Goal: Task Accomplishment & Management: Complete application form

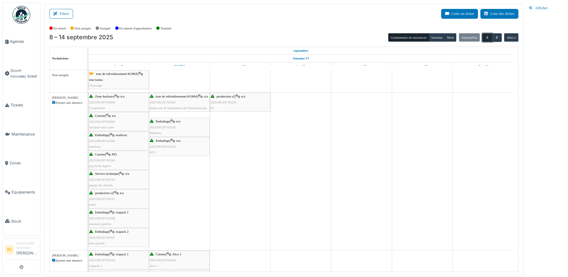
click at [487, 38] on span "button" at bounding box center [487, 37] width 5 height 5
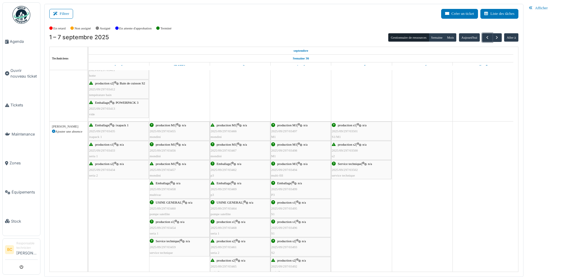
click at [339, 150] on span "2025/09/297/03500" at bounding box center [345, 151] width 26 height 4
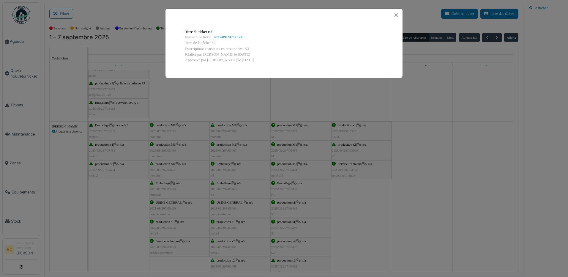
click at [338, 151] on div "Titre du ticket : s2 Numéro de ticket : 2025/09/297/03500 Titre de la tâche: S2…" at bounding box center [284, 138] width 568 height 277
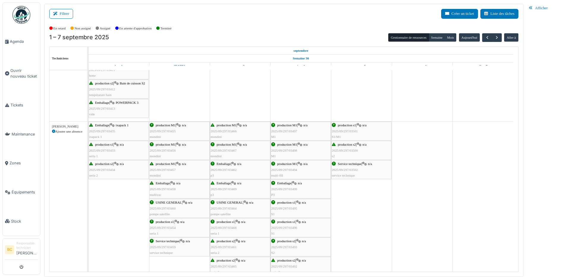
click at [338, 151] on span "2025/09/297/03500" at bounding box center [345, 151] width 26 height 4
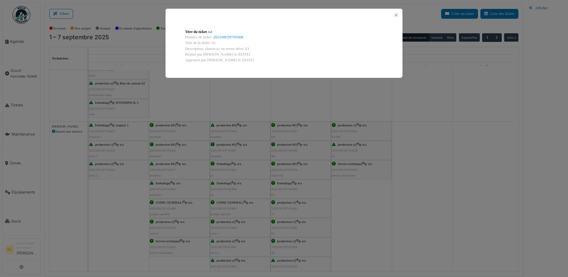
click at [336, 154] on div "Titre du ticket : s2 Numéro de ticket : 2025/09/297/03500 Titre de la tâche: S2…" at bounding box center [284, 138] width 568 height 277
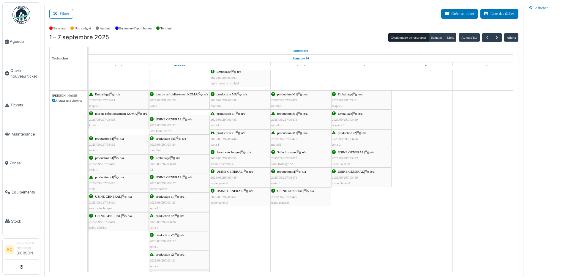
click at [341, 141] on div "production s2 | n/a 2025/09/297/03486 seria 2" at bounding box center [361, 138] width 59 height 17
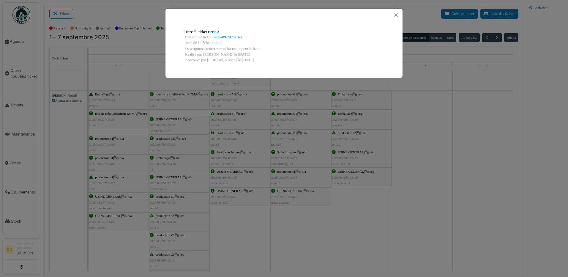
click at [341, 141] on div "Titre du ticket : seria 2 Numéro de ticket : 2025/09/297/03486 Titre de la tâch…" at bounding box center [284, 138] width 568 height 277
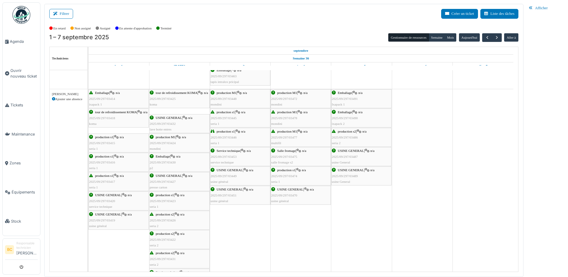
click at [100, 166] on div "production s1 | n/a 2025/09/297/03416 seria 1" at bounding box center [118, 162] width 59 height 17
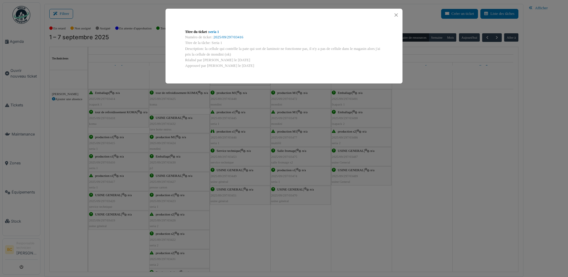
click at [109, 133] on div "Titre du ticket : seria 1 Numéro de ticket : 2025/09/297/03416 Titre de la tâch…" at bounding box center [284, 138] width 568 height 277
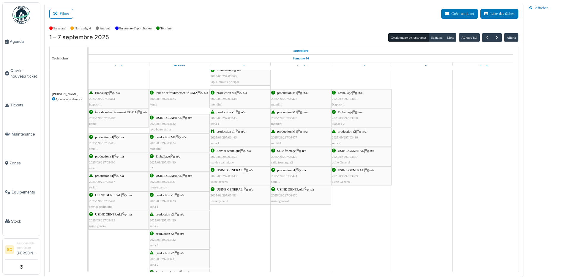
click at [109, 140] on div "production s1 | n/a 2025/09/297/03415 seria 1" at bounding box center [118, 142] width 59 height 17
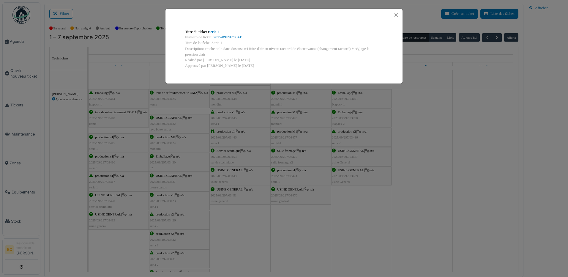
click at [109, 140] on div "Titre du ticket : seria 1 Numéro de ticket : 2025/09/297/03415 Titre de la tâch…" at bounding box center [284, 138] width 568 height 277
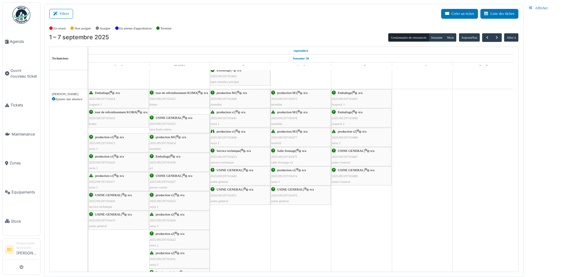
click at [221, 100] on span "2025/09/297/03448" at bounding box center [224, 99] width 26 height 4
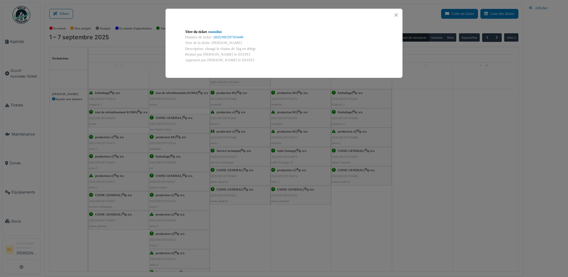
click at [222, 100] on div "Titre du ticket : mondini Numéro de ticket : 2025/09/297/03448 Titre de la tâch…" at bounding box center [284, 138] width 568 height 277
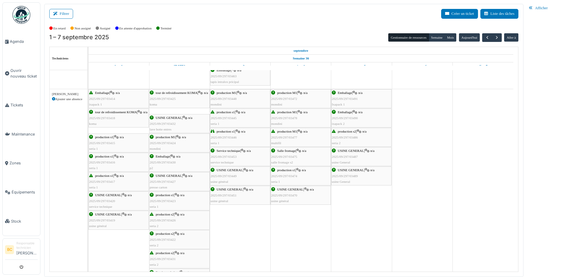
click at [166, 216] on div "production s2 | n/a 2025/09/297/03426 seria 2" at bounding box center [179, 220] width 59 height 17
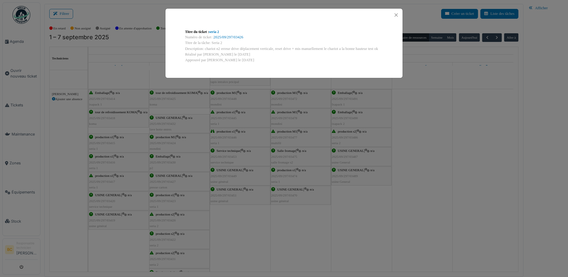
click at [166, 216] on div "Titre du ticket : seria 2 Numéro de ticket : 2025/09/297/03426 Titre de la tâch…" at bounding box center [284, 138] width 568 height 277
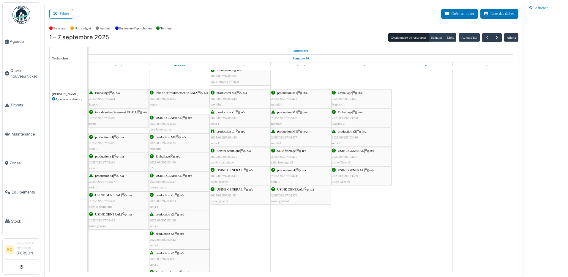
click at [226, 136] on span "2025/09/297/03446" at bounding box center [224, 138] width 26 height 4
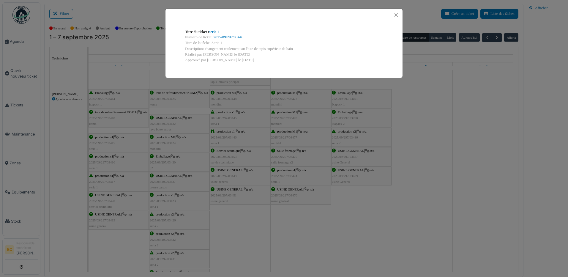
click at [226, 136] on div "Titre du ticket : seria 1 Numéro de ticket : 2025/09/297/03446 Titre de la tâch…" at bounding box center [284, 138] width 568 height 277
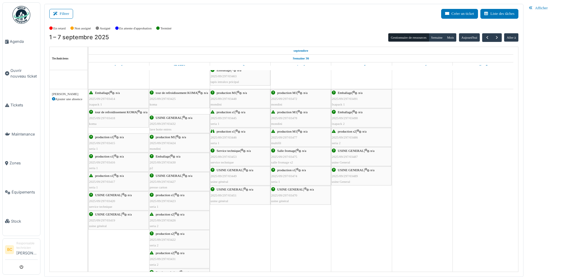
click at [230, 116] on span "2025/09/297/03445" at bounding box center [224, 118] width 26 height 4
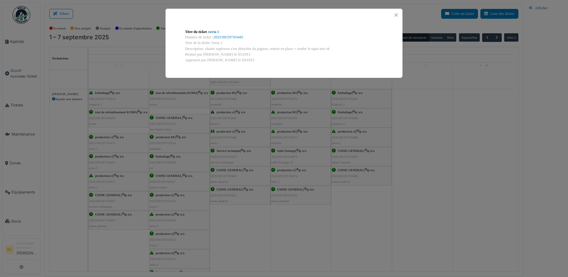
click at [230, 116] on div "Titre du ticket : seria 1 Numéro de ticket : 2025/09/297/03445 Titre de la tâch…" at bounding box center [284, 138] width 568 height 277
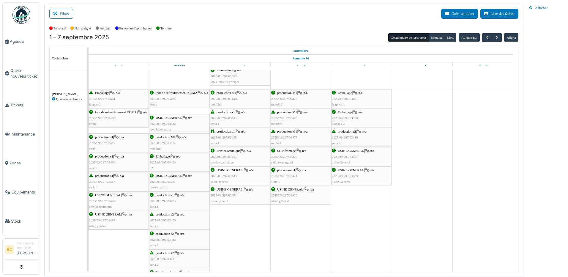
click at [275, 103] on span "mondini" at bounding box center [276, 105] width 11 height 4
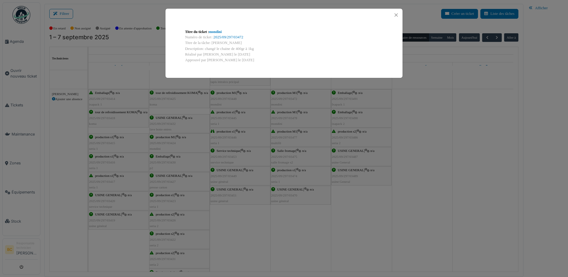
click at [280, 114] on div "Titre du ticket : mondini Numéro de ticket : 2025/09/297/03472 Titre de la tâch…" at bounding box center [284, 138] width 568 height 277
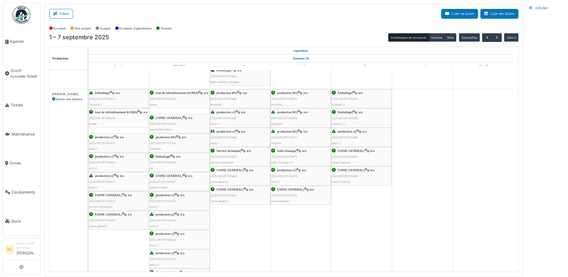
click at [280, 116] on span "2025/09/297/03478" at bounding box center [284, 118] width 26 height 4
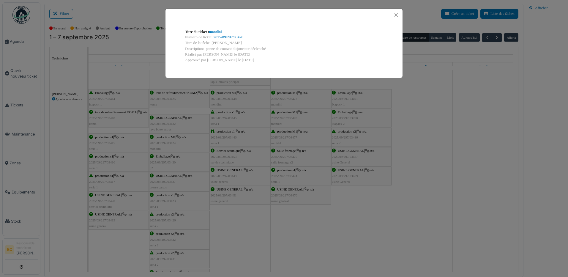
click at [280, 116] on div "Titre du ticket : mondini Numéro de ticket : 2025/09/297/03478 Titre de la tâch…" at bounding box center [284, 138] width 568 height 277
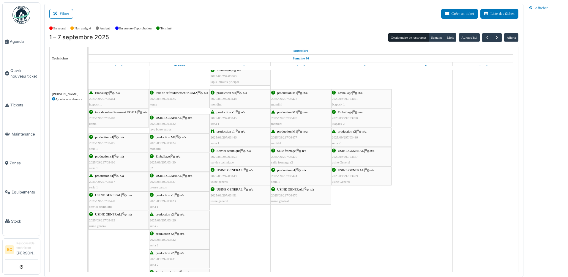
click at [281, 137] on span "2025/09/297/03477" at bounding box center [284, 138] width 26 height 4
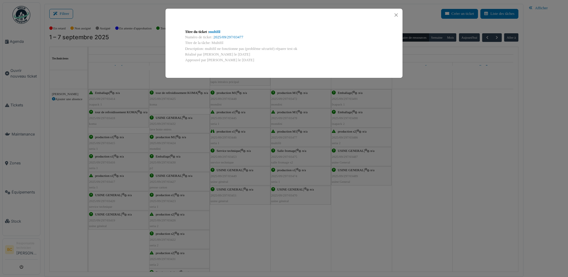
click at [281, 137] on div "Titre du ticket : multifil Numéro de ticket : 2025/09/297/03477 Titre de la tâc…" at bounding box center [284, 138] width 568 height 277
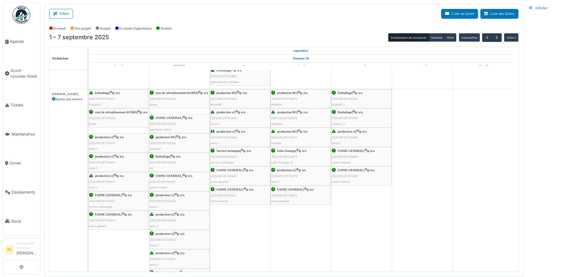
click at [281, 137] on span "2025/09/297/03477" at bounding box center [284, 138] width 26 height 4
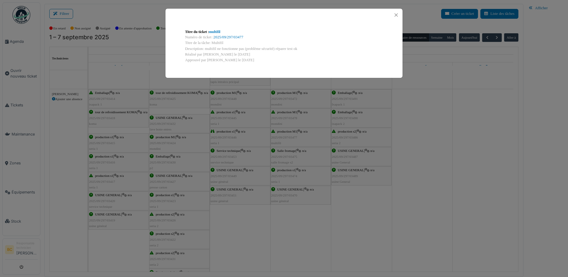
click at [281, 137] on div "Titre du ticket : multifil Numéro de ticket : 2025/09/297/03477 Titre de la tâc…" at bounding box center [284, 138] width 568 height 277
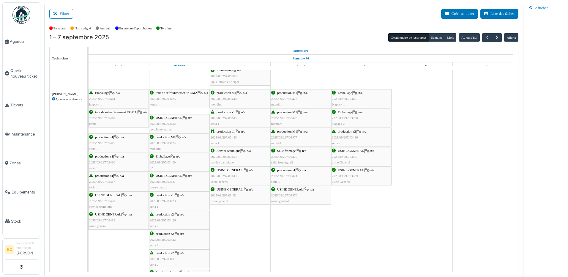
click at [285, 173] on div "production s1 | n/a 2025/09/297/03474 seria 1" at bounding box center [300, 175] width 59 height 17
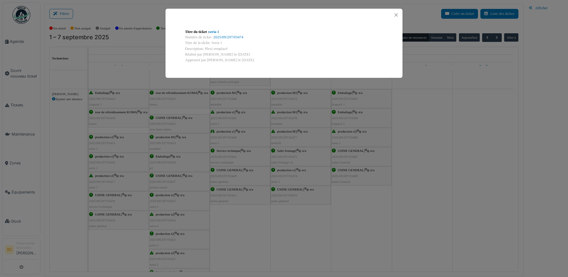
click at [285, 173] on div "Titre du ticket : seria 1 Numéro de ticket : 2025/09/297/03474 Titre de la tâch…" at bounding box center [284, 138] width 568 height 277
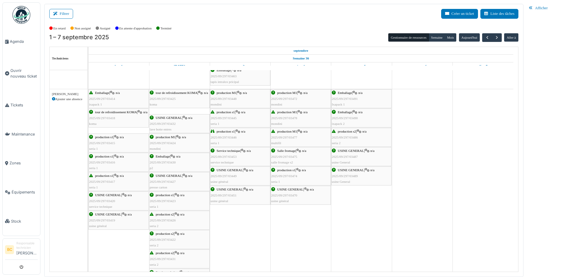
click at [285, 173] on div "production s1 | n/a 2025/09/297/03474 seria 1" at bounding box center [300, 175] width 59 height 17
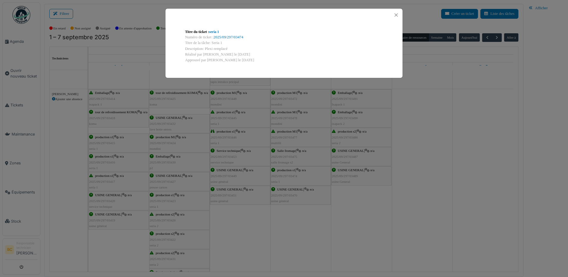
click at [285, 173] on div "Titre du ticket : seria 1 Numéro de ticket : 2025/09/297/03474 Titre de la tâch…" at bounding box center [284, 138] width 568 height 277
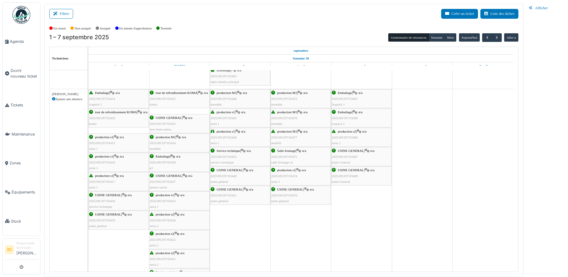
click at [349, 144] on div "production s2 | n/a 2025/09/297/03486 seria 2" at bounding box center [361, 137] width 59 height 17
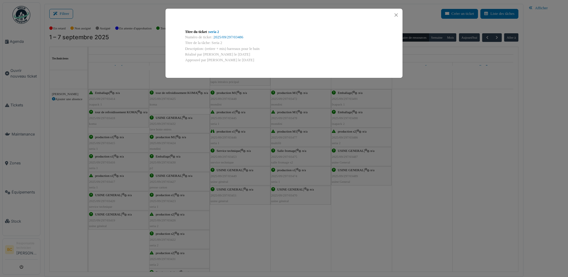
click at [339, 193] on div "Titre du ticket : seria 2 Numéro de ticket : 2025/09/297/03486 Titre de la tâch…" at bounding box center [284, 138] width 568 height 277
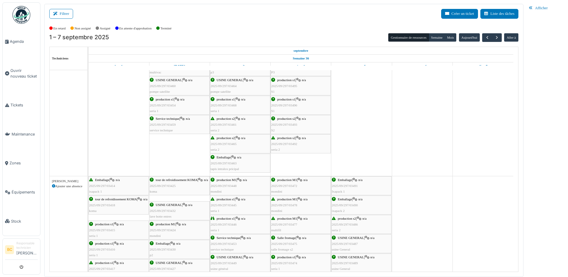
scroll to position [715, 0]
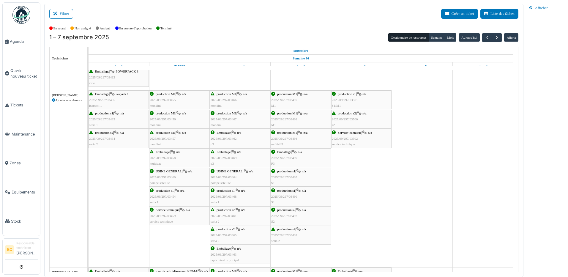
click at [344, 121] on div "production s2 | n/a 2025/09/297/03500 s2" at bounding box center [361, 119] width 59 height 17
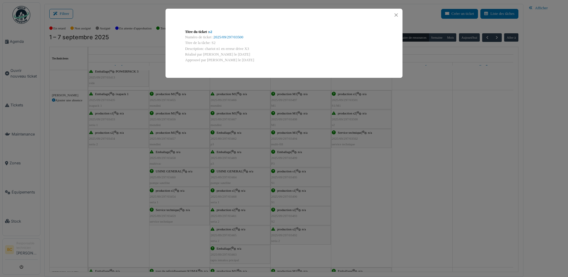
click at [344, 121] on div "Titre du ticket : s2 Numéro de ticket : 2025/09/297/03500 Titre de la tâche: S2…" at bounding box center [284, 138] width 568 height 277
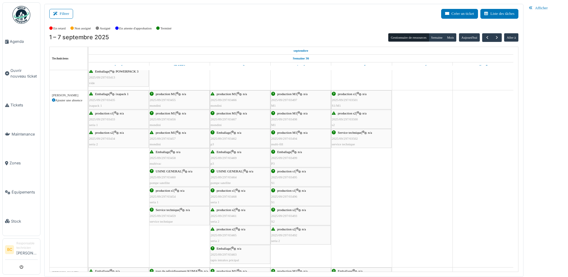
click at [344, 95] on span "production s1" at bounding box center [347, 94] width 18 height 4
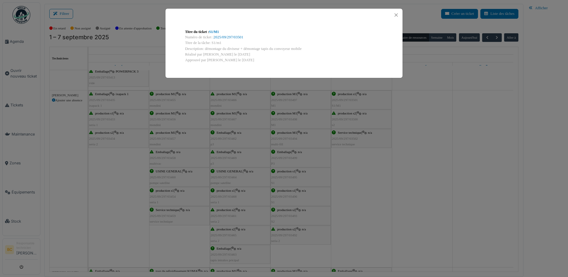
click at [344, 95] on div "Titre du ticket : S1/M1 Numéro de ticket : 2025/09/297/03501 Titre de la tâche:…" at bounding box center [284, 138] width 568 height 277
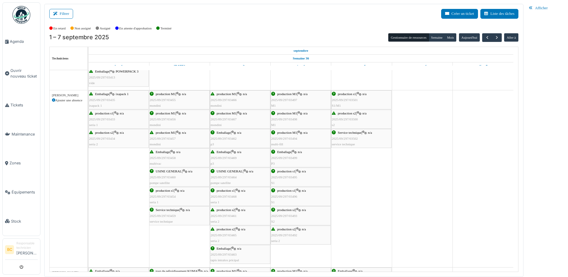
click at [290, 101] on span "2025/09/297/03497" at bounding box center [284, 100] width 26 height 4
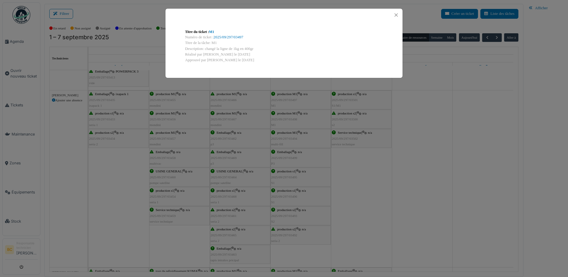
click at [294, 124] on div "Titre du ticket : M1 Numéro de ticket : 2025/09/297/03497 Titre de la tâche: M1…" at bounding box center [284, 138] width 568 height 277
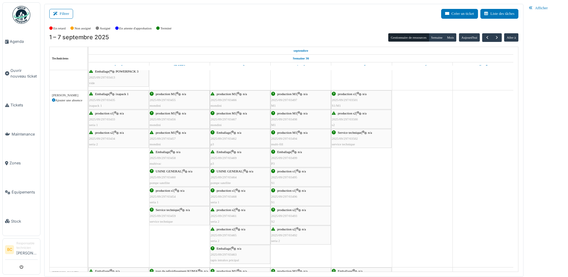
click at [292, 120] on span "2025/09/297/03498" at bounding box center [284, 119] width 26 height 4
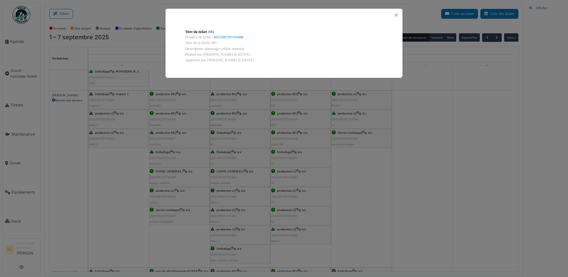
click at [290, 99] on div "Titre du ticket : M1 Numéro de ticket : 2025/09/297/03498 Titre de la tâche: M1…" at bounding box center [284, 138] width 568 height 277
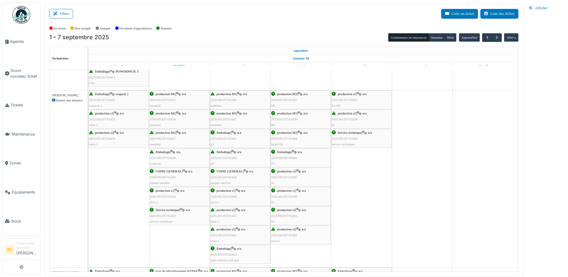
click at [290, 99] on span "2025/09/297/03497" at bounding box center [284, 100] width 26 height 4
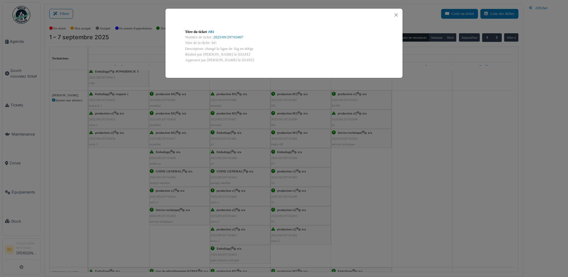
click at [290, 99] on div "Titre du ticket : M1 Numéro de ticket : 2025/09/297/03497 Titre de la tâche: M1…" at bounding box center [284, 138] width 568 height 277
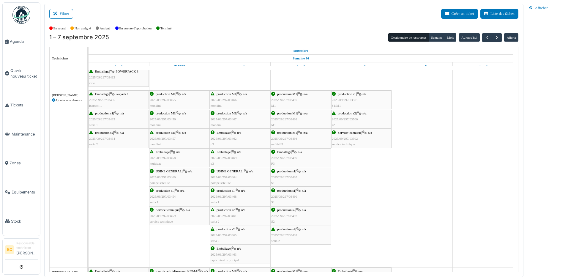
click at [292, 175] on span "2025/09/297/03495" at bounding box center [284, 177] width 26 height 4
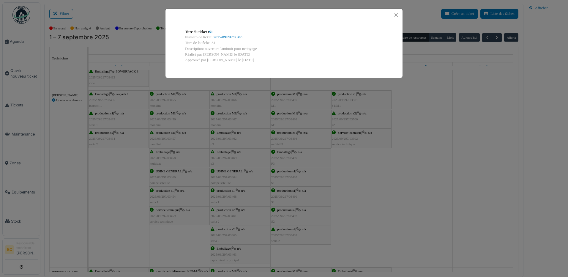
drag, startPoint x: 204, startPoint y: 48, endPoint x: 259, endPoint y: 49, distance: 55.0
click at [259, 49] on div "Description: ouverture laminoir pour nettoyage" at bounding box center [284, 49] width 198 height 6
copy div "ouverture laminoir pour nettoyage"
click at [368, 180] on div "Titre du ticket : S1 Numéro de ticket : 2025/09/297/03495 Titre de la tâche: S1…" at bounding box center [284, 138] width 568 height 277
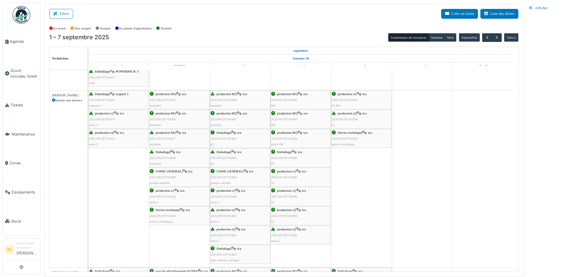
click at [294, 174] on div "production s1 | n/a 2025/09/297/03495 S1" at bounding box center [300, 176] width 59 height 17
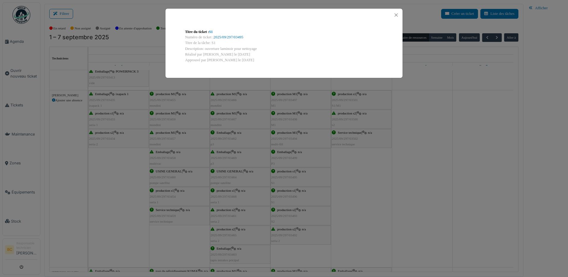
click at [294, 174] on div "Titre du ticket : S1 Numéro de ticket : 2025/09/297/03495 Titre de la tâche: S1…" at bounding box center [284, 138] width 568 height 277
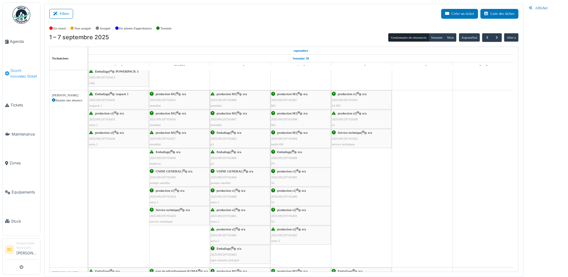
click at [18, 71] on span "Ouvrir nouveau ticket" at bounding box center [23, 73] width 27 height 11
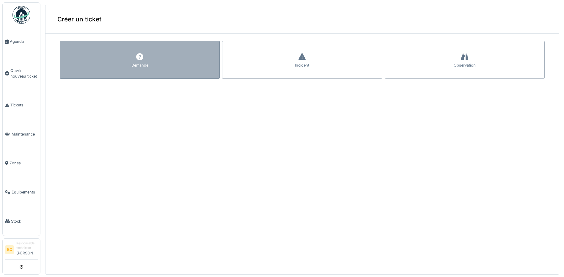
click at [149, 67] on div "Demande" at bounding box center [140, 60] width 160 height 38
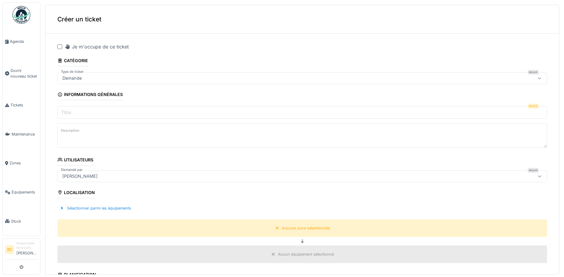
click at [59, 48] on div at bounding box center [59, 46] width 5 height 5
click at [67, 111] on label "Titre" at bounding box center [66, 112] width 12 height 7
click at [67, 111] on input "Titre" at bounding box center [301, 112] width 489 height 12
type input "*"
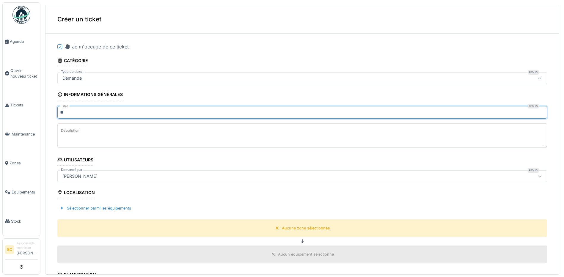
type input "**"
click at [68, 136] on textarea "Description" at bounding box center [301, 135] width 489 height 24
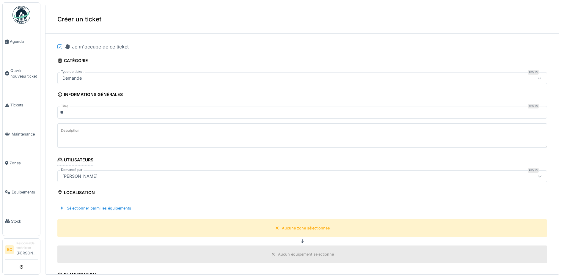
paste textarea "**********"
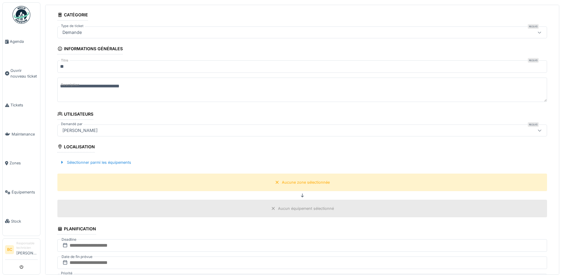
scroll to position [59, 0]
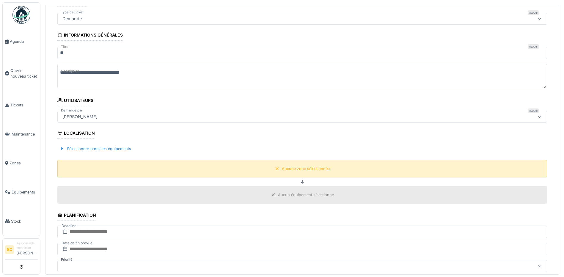
type textarea "**********"
click at [282, 171] on div "Aucune zone sélectionnée" at bounding box center [306, 169] width 48 height 6
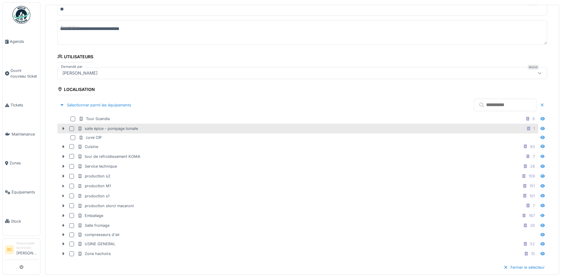
scroll to position [119, 0]
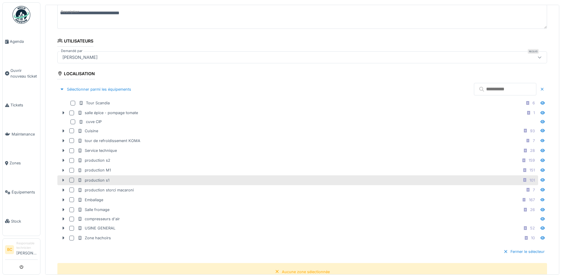
click at [114, 179] on div "production s1 101" at bounding box center [307, 180] width 459 height 7
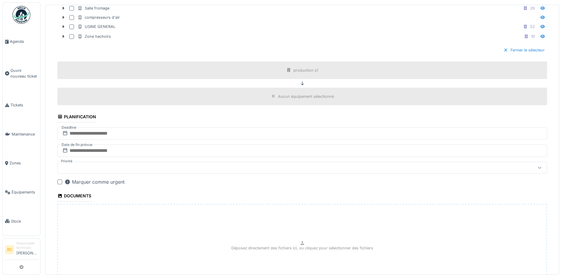
scroll to position [378, 0]
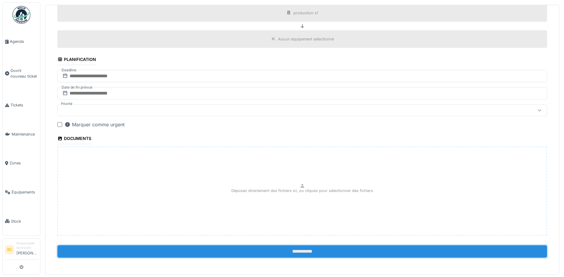
click at [293, 251] on input "**********" at bounding box center [301, 251] width 489 height 12
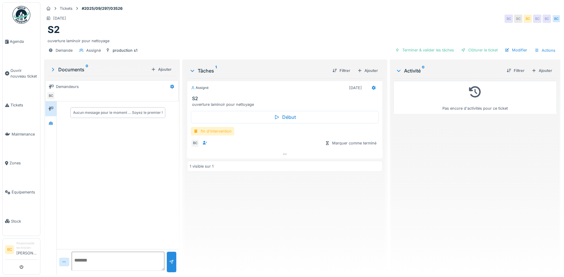
click at [218, 131] on div "fin d'intervention" at bounding box center [212, 131] width 43 height 9
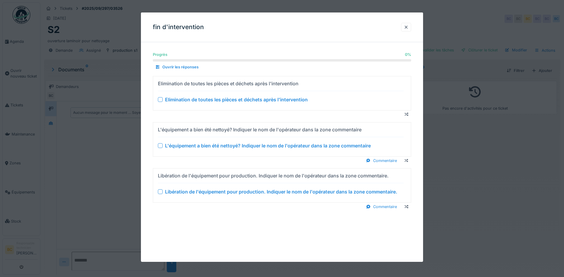
click at [217, 105] on div "Elimination de toutes les pièces et déchets après l'intervention Elimination de…" at bounding box center [281, 93] width 246 height 29
click at [217, 100] on div "Elimination de toutes les pièces et déchets après l'intervention" at bounding box center [236, 99] width 143 height 7
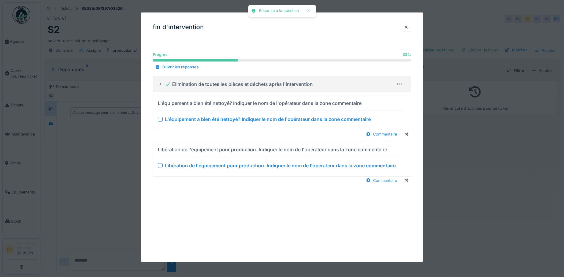
click at [223, 119] on div "L'équipement a bien été nettoyé? Indiquer le nom de l'opérateur dans la zone co…" at bounding box center [268, 119] width 206 height 7
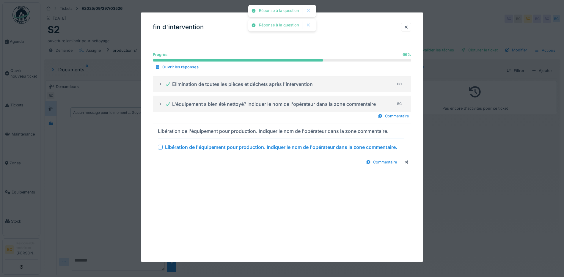
click at [225, 146] on div "Libération de l'équipement pour production. Indiquer le nom de l'opérateur dans…" at bounding box center [281, 147] width 232 height 7
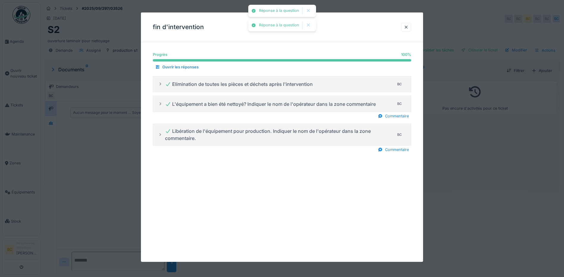
drag, startPoint x: 226, startPoint y: 178, endPoint x: 238, endPoint y: 177, distance: 12.2
click at [226, 178] on div "fin d'intervention Progrès 100 % 100 % Ouvrir les réponses Elimination de toute…" at bounding box center [282, 136] width 282 height 249
click at [440, 194] on div at bounding box center [282, 138] width 564 height 277
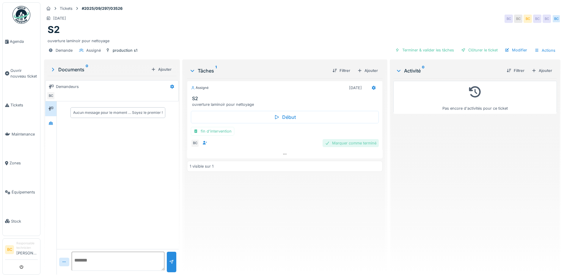
click at [353, 144] on div "Marquer comme terminé" at bounding box center [350, 143] width 56 height 8
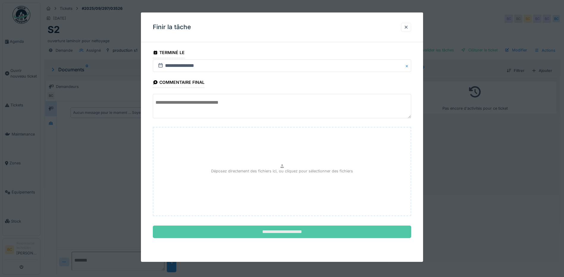
click at [289, 230] on input "**********" at bounding box center [282, 232] width 258 height 12
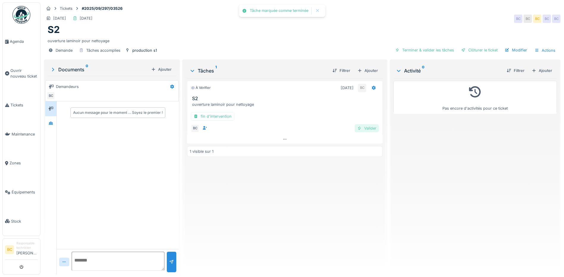
click at [364, 128] on div "Valider" at bounding box center [367, 128] width 24 height 8
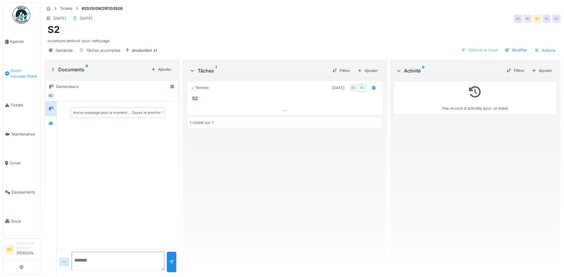
click at [17, 70] on span "Ouvrir nouveau ticket" at bounding box center [23, 73] width 27 height 11
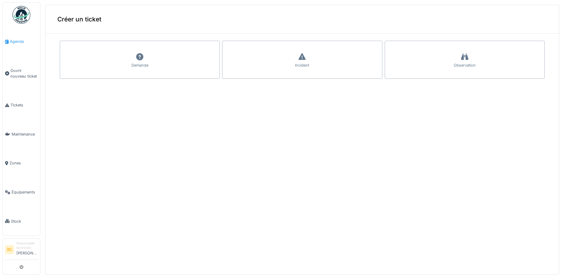
click at [17, 41] on span "Agenda" at bounding box center [24, 42] width 28 height 6
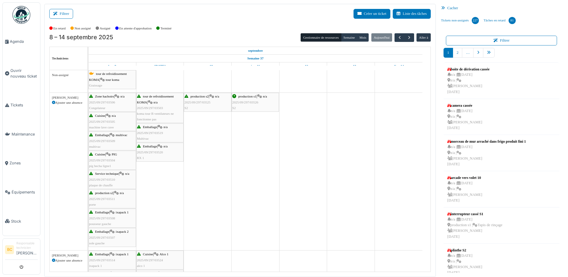
click at [246, 102] on span "2025/09/297/03526" at bounding box center [245, 102] width 26 height 4
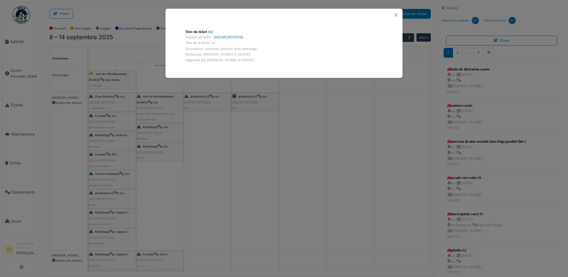
click at [240, 36] on link "2025/09/297/03526" at bounding box center [229, 37] width 30 height 4
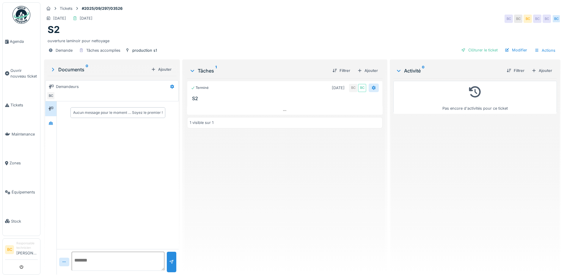
click at [371, 88] on icon at bounding box center [373, 88] width 5 height 4
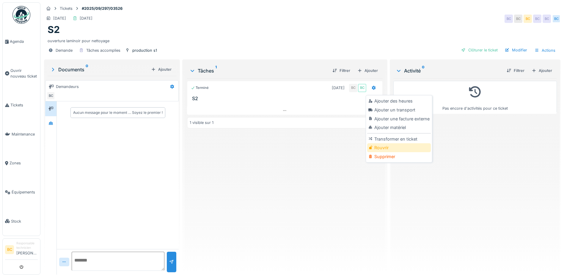
click at [377, 147] on div "Rouvrir" at bounding box center [398, 147] width 63 height 9
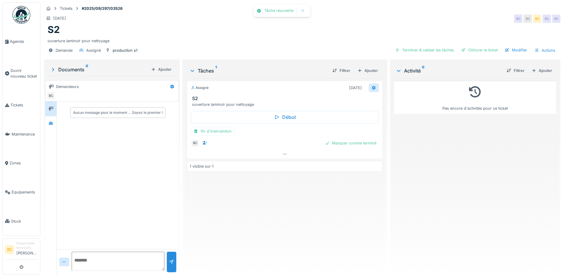
click at [372, 87] on icon at bounding box center [374, 88] width 4 height 4
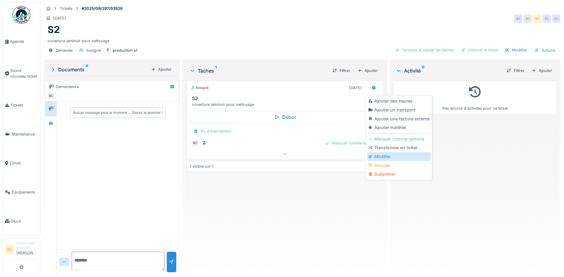
click at [377, 155] on div "Modifier" at bounding box center [398, 156] width 63 height 9
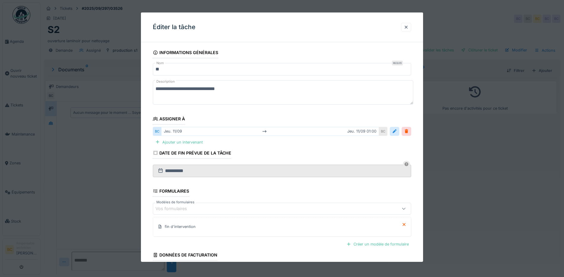
click at [163, 69] on input "**" at bounding box center [282, 69] width 258 height 12
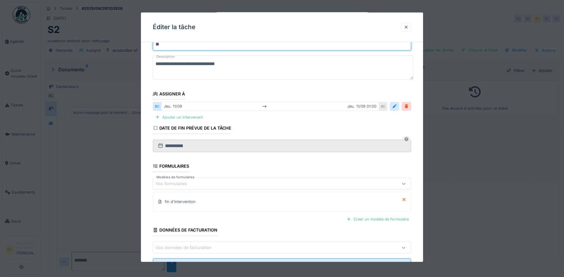
scroll to position [51, 0]
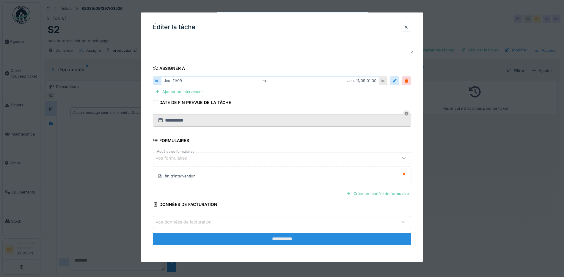
type input "**"
click at [278, 240] on input "**********" at bounding box center [282, 239] width 258 height 12
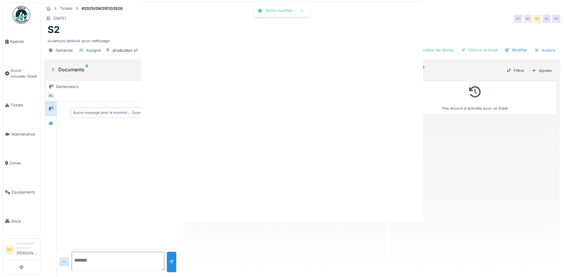
scroll to position [0, 0]
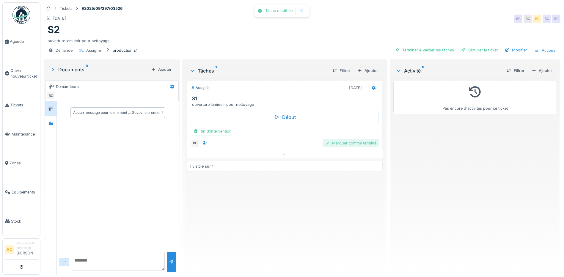
click at [344, 142] on div "Marquer comme terminé" at bounding box center [350, 143] width 56 height 8
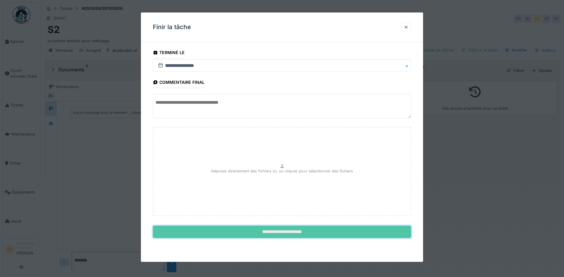
click at [291, 234] on input "**********" at bounding box center [282, 232] width 258 height 12
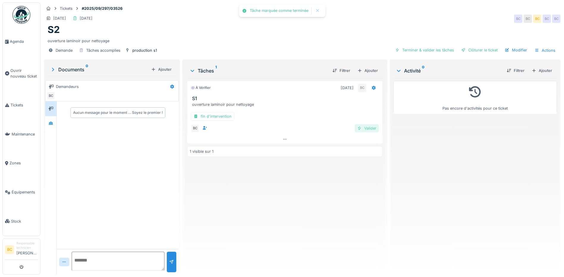
click at [362, 126] on div "Valider" at bounding box center [367, 128] width 24 height 8
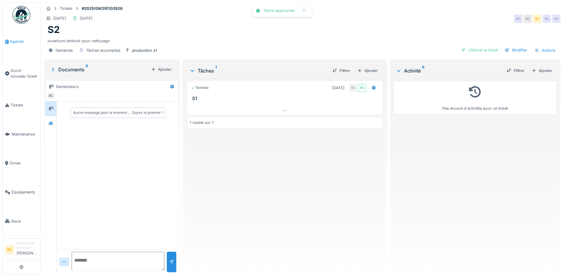
click at [14, 41] on span "Agenda" at bounding box center [24, 42] width 28 height 6
